Goal: Find specific page/section: Find specific page/section

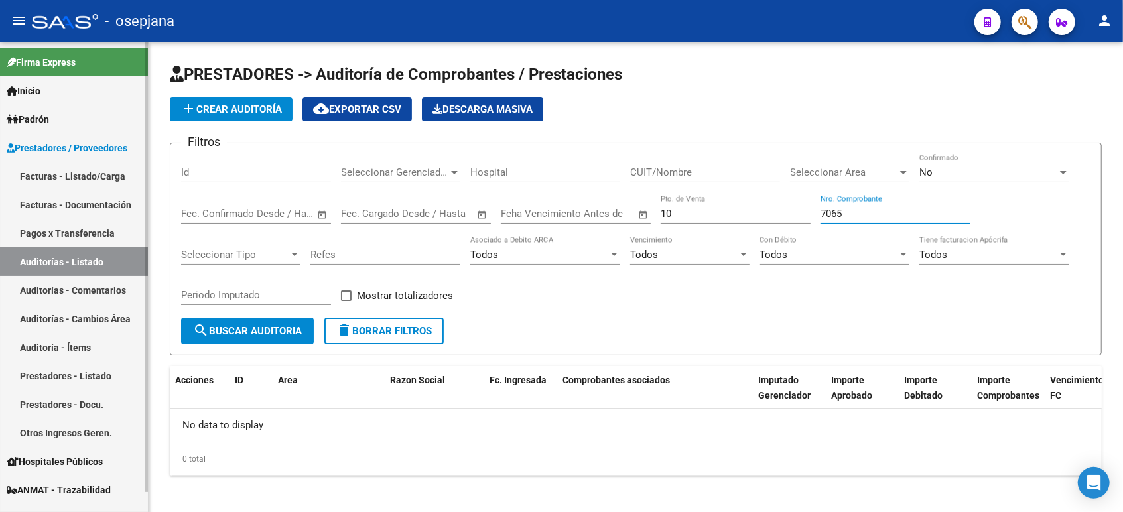
click at [100, 179] on link "Facturas - Listado/Carga" at bounding box center [74, 176] width 148 height 29
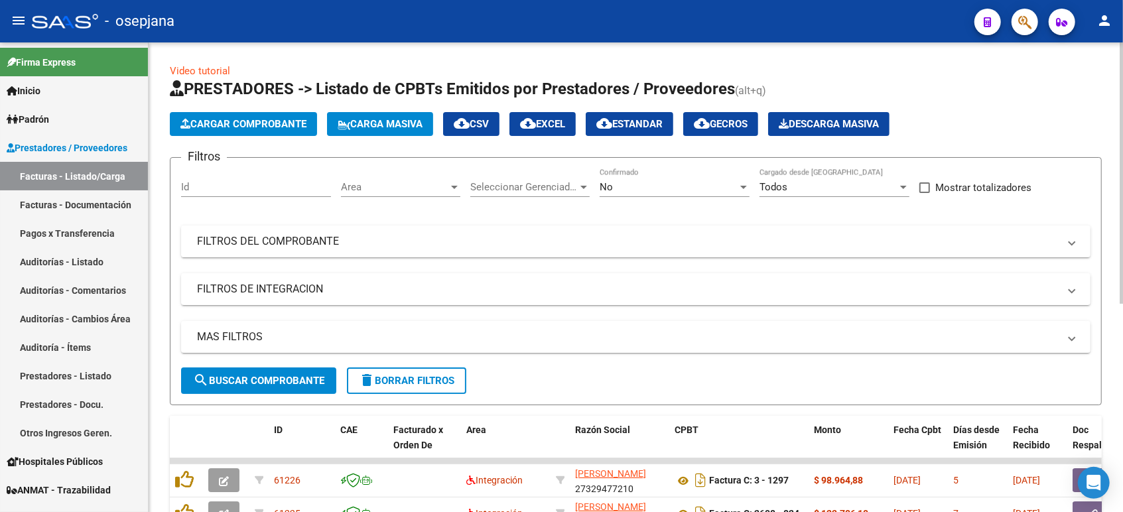
click at [422, 195] on div "Area Area" at bounding box center [400, 183] width 119 height 29
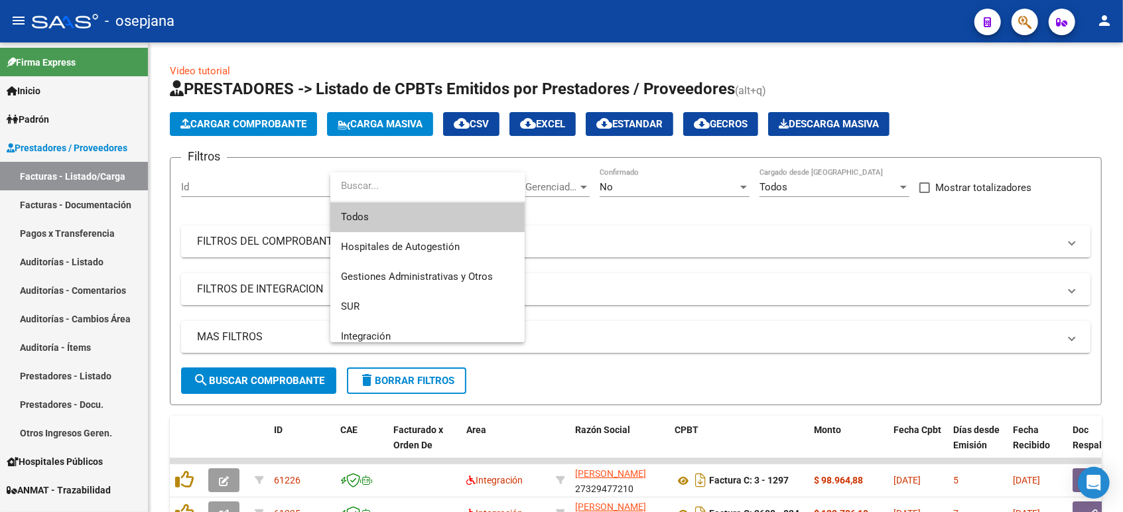
click at [402, 220] on span "Todos" at bounding box center [427, 217] width 173 height 30
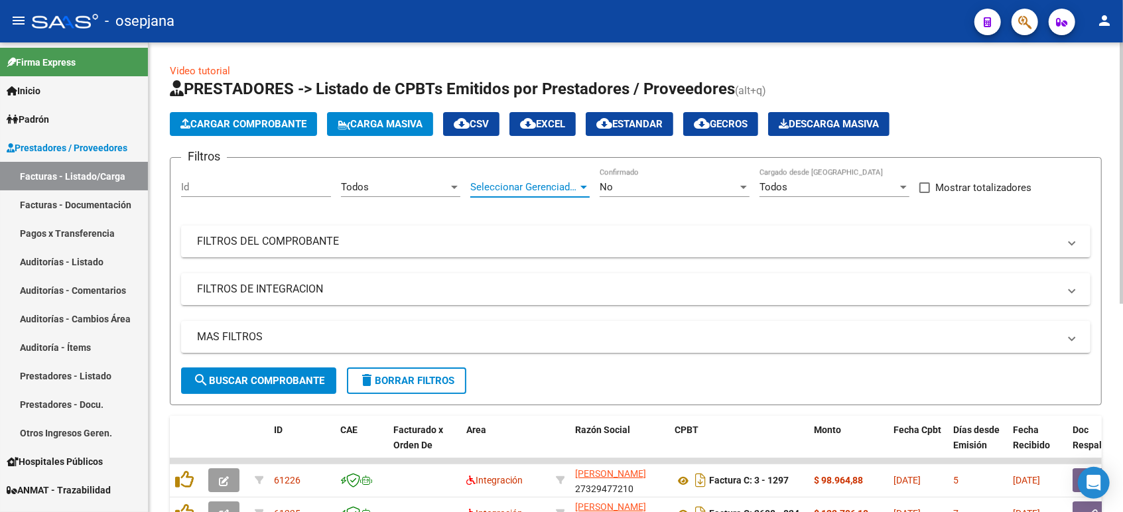
click at [494, 189] on span "Seleccionar Gerenciador" at bounding box center [523, 187] width 107 height 12
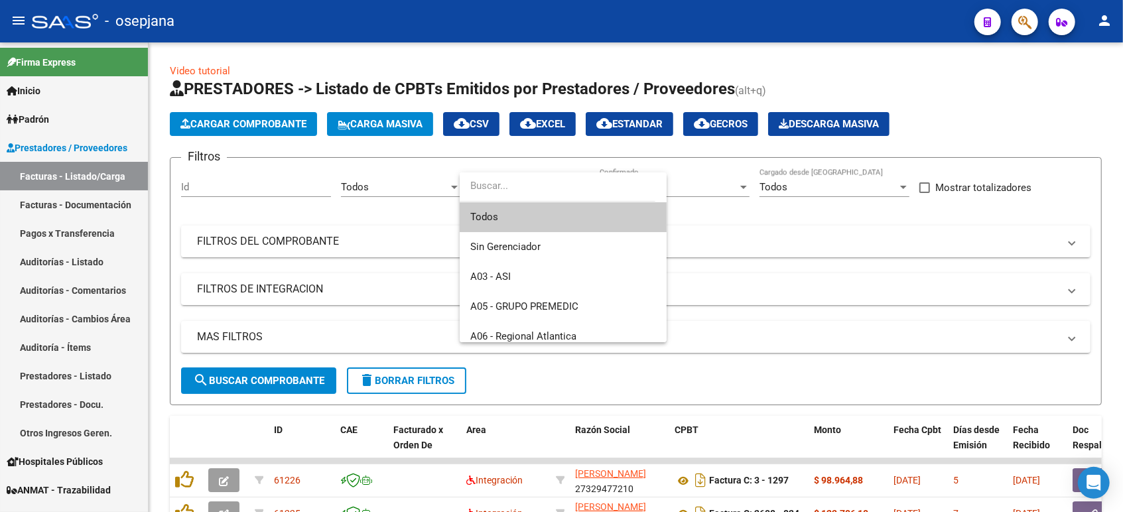
click at [505, 204] on span "Todos" at bounding box center [563, 217] width 186 height 30
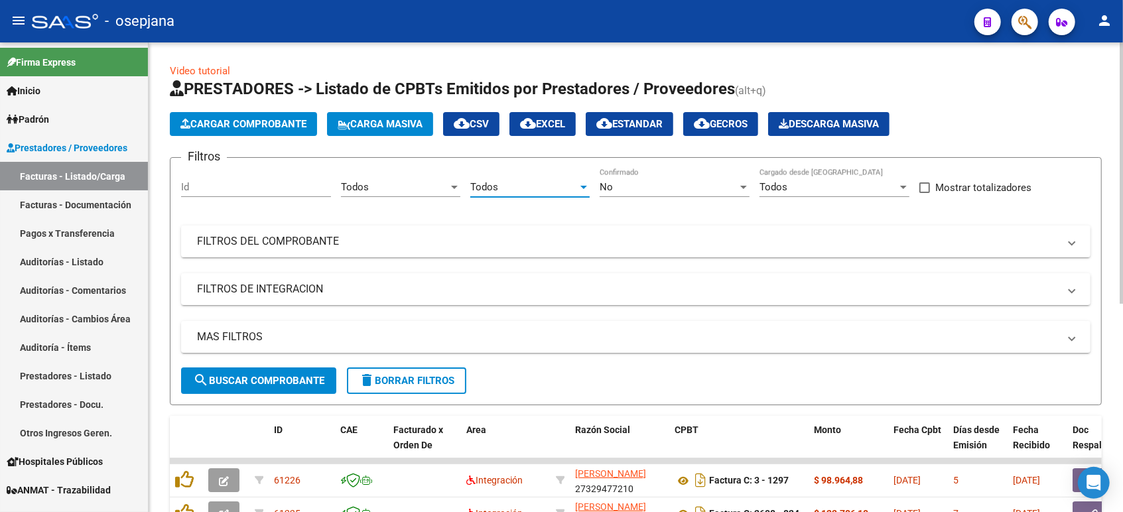
click at [612, 187] on span "No" at bounding box center [606, 187] width 13 height 12
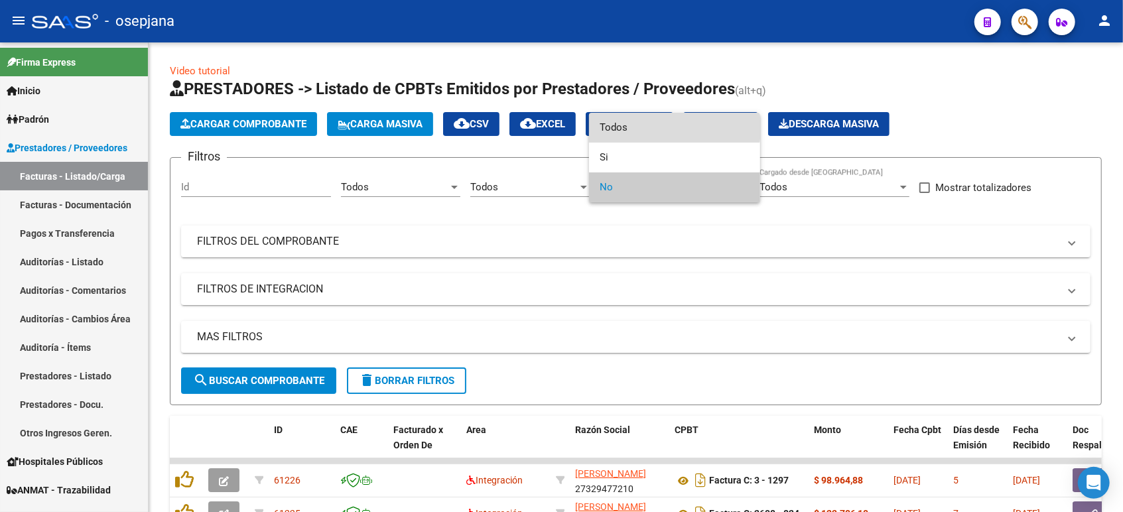
click at [644, 127] on span "Todos" at bounding box center [675, 128] width 150 height 30
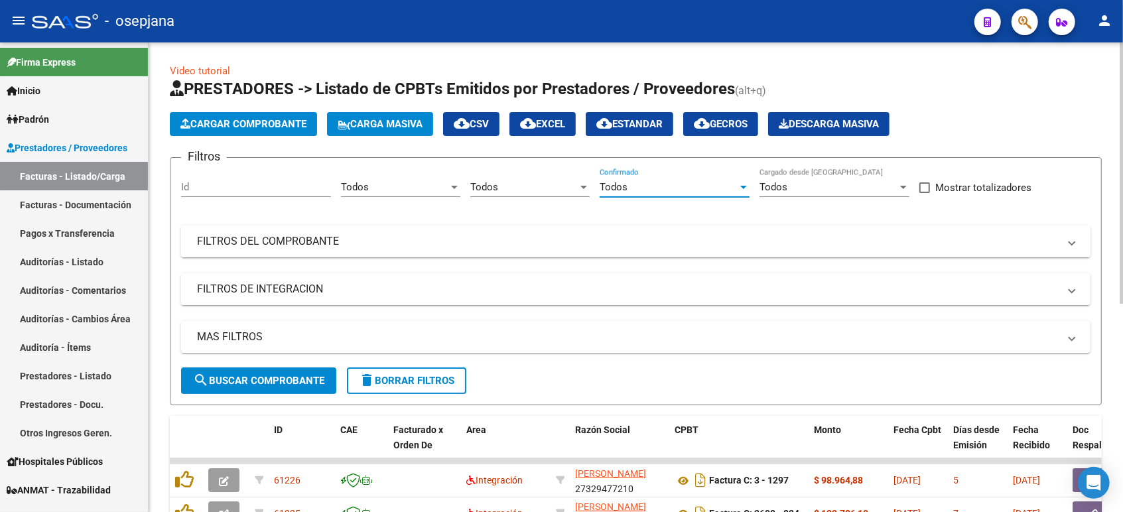
click at [419, 239] on mat-panel-title "FILTROS DEL COMPROBANTE" at bounding box center [628, 241] width 862 height 15
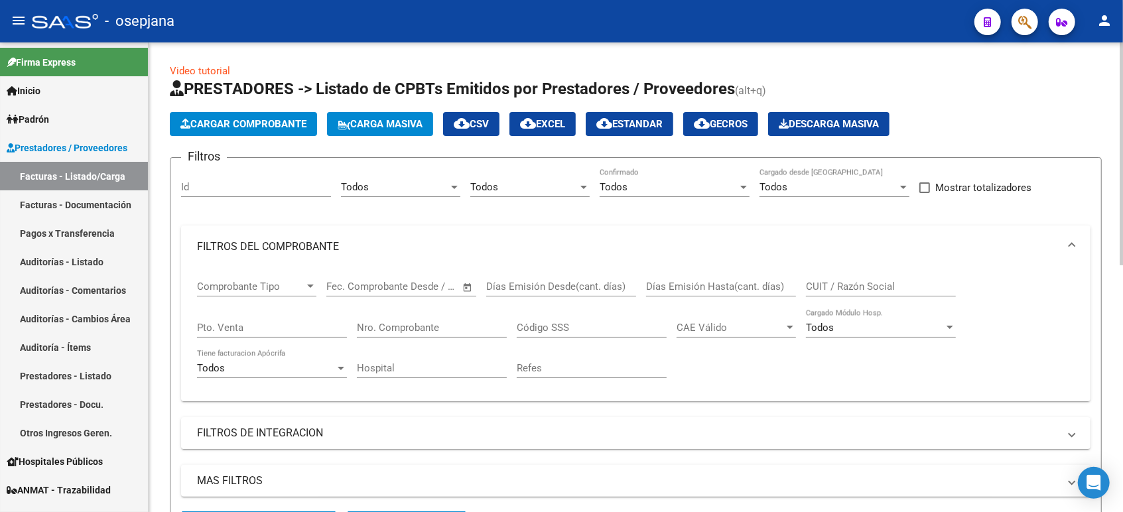
click at [249, 314] on div "Pto. Venta" at bounding box center [272, 323] width 150 height 29
click at [244, 326] on input "Pto. Venta" at bounding box center [272, 328] width 150 height 12
type input "6"
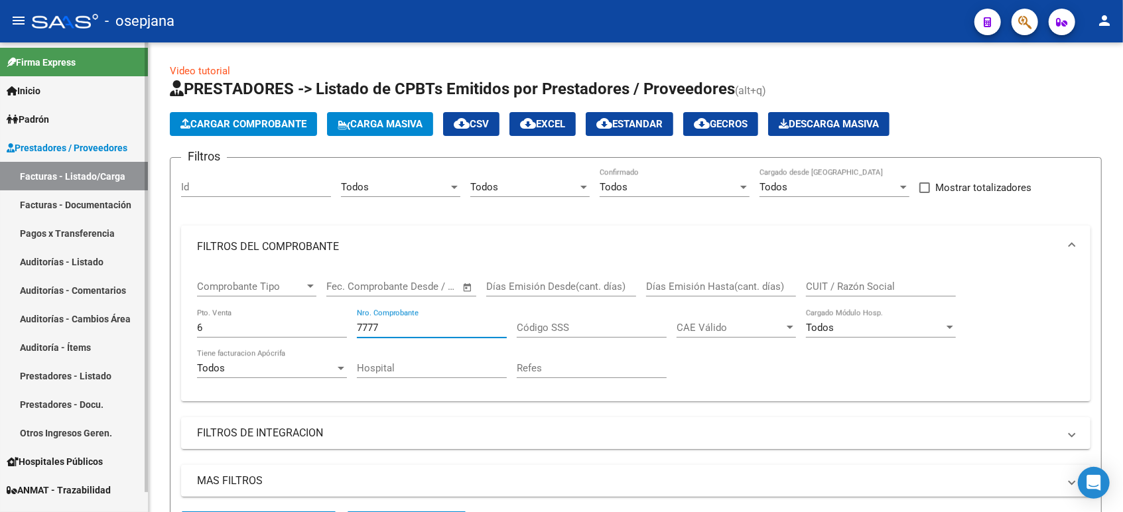
type input "7777"
click at [60, 259] on link "Auditorías - Listado" at bounding box center [74, 261] width 148 height 29
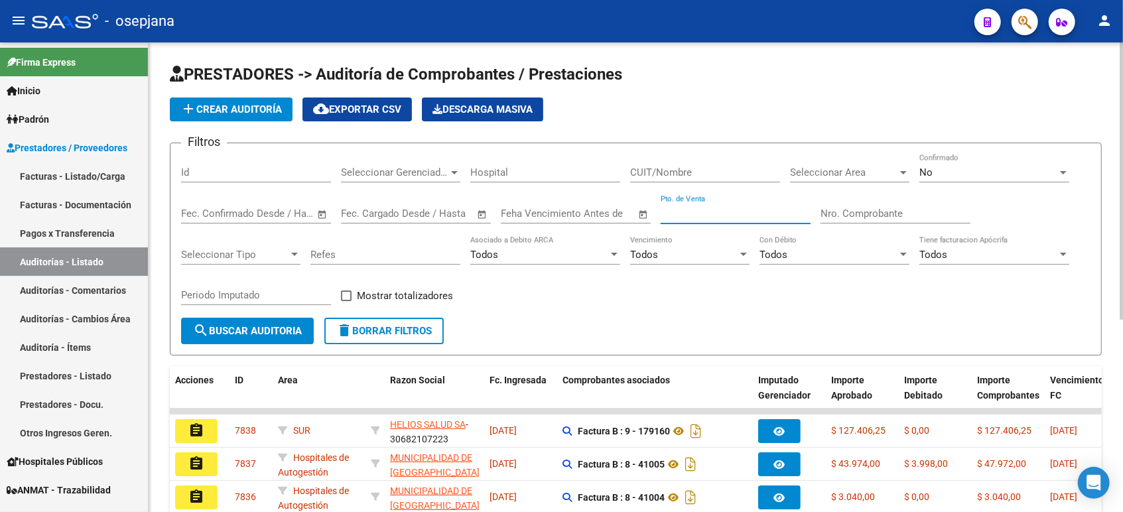
click at [736, 213] on input "Pto. de Venta" at bounding box center [736, 214] width 150 height 12
type input "6"
type input "7777"
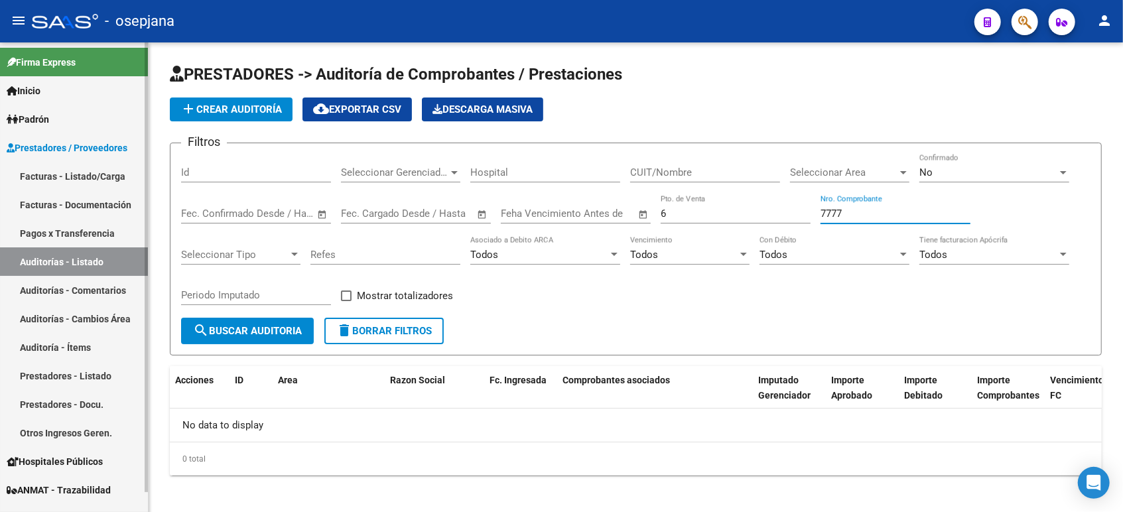
click at [113, 173] on link "Facturas - Listado/Carga" at bounding box center [74, 176] width 148 height 29
